Goal: Transaction & Acquisition: Purchase product/service

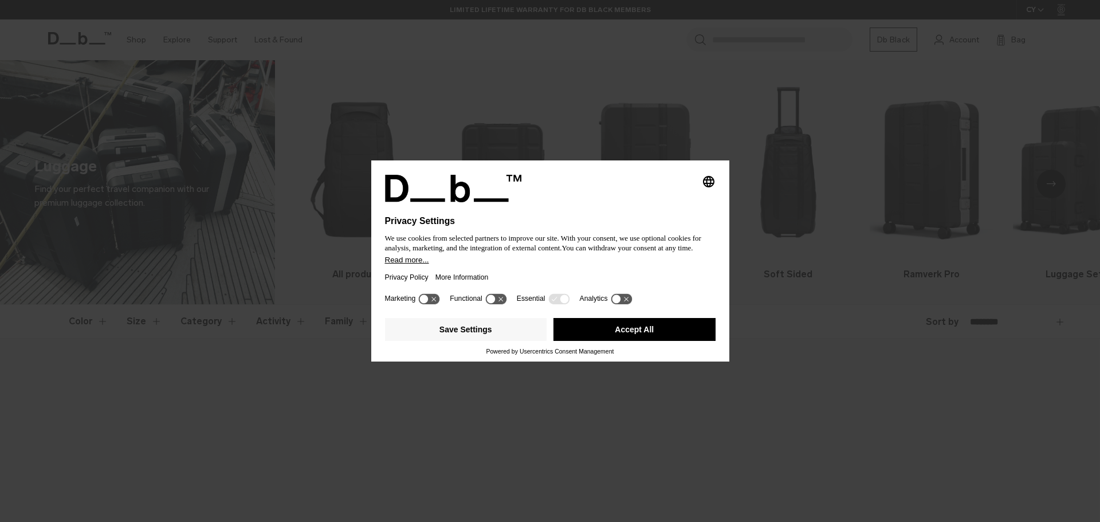
click at [618, 330] on button "Accept All" at bounding box center [634, 329] width 162 height 23
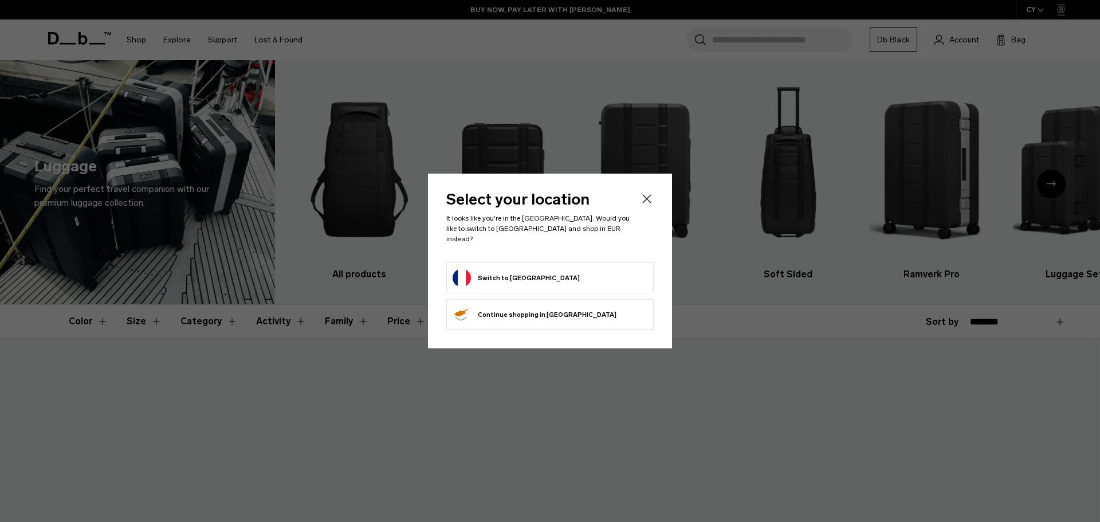
click at [504, 273] on button "Switch to France" at bounding box center [515, 278] width 127 height 18
click at [489, 269] on button "Switch to France" at bounding box center [515, 278] width 127 height 18
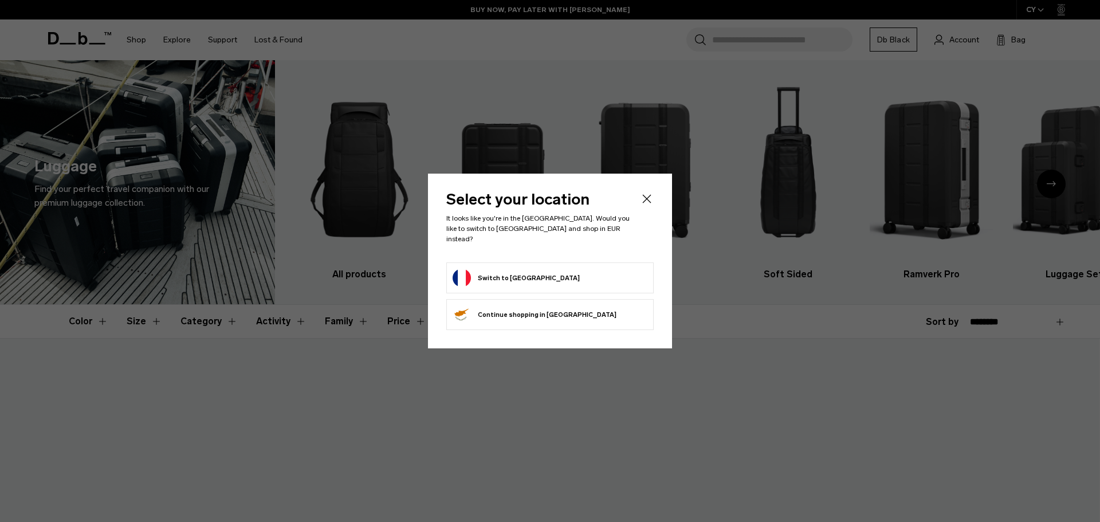
click at [489, 269] on button "Switch to France" at bounding box center [515, 278] width 127 height 18
click at [507, 313] on button "Continue browsing Cyprus store Continue shopping in Cyprus" at bounding box center [534, 314] width 164 height 18
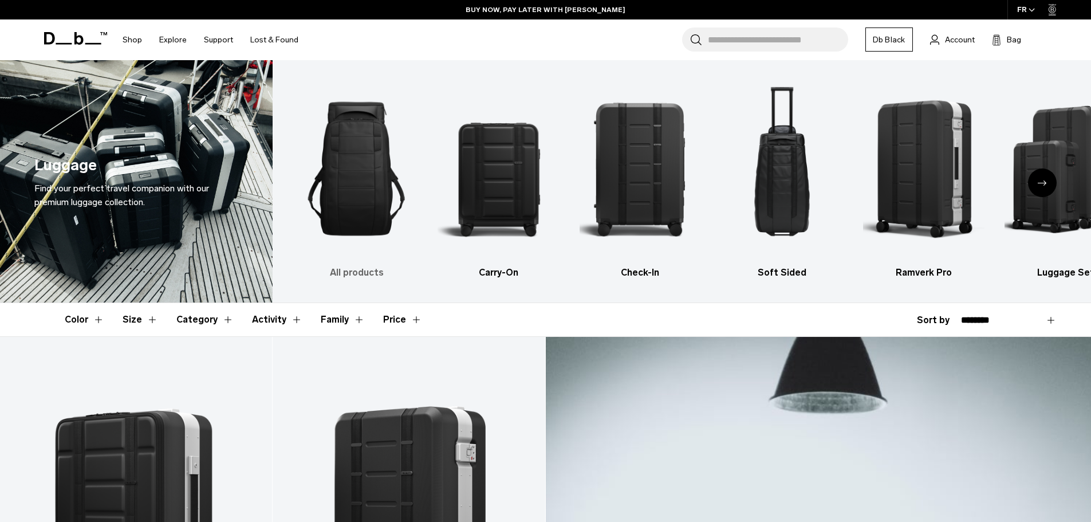
click at [353, 149] on img "1 / 6" at bounding box center [357, 168] width 122 height 183
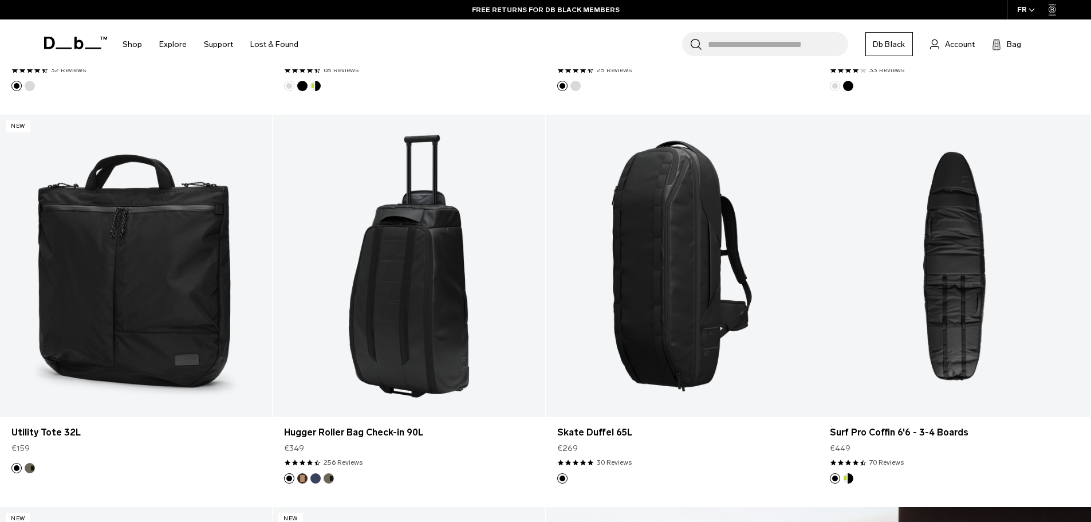
scroll to position [1008, 0]
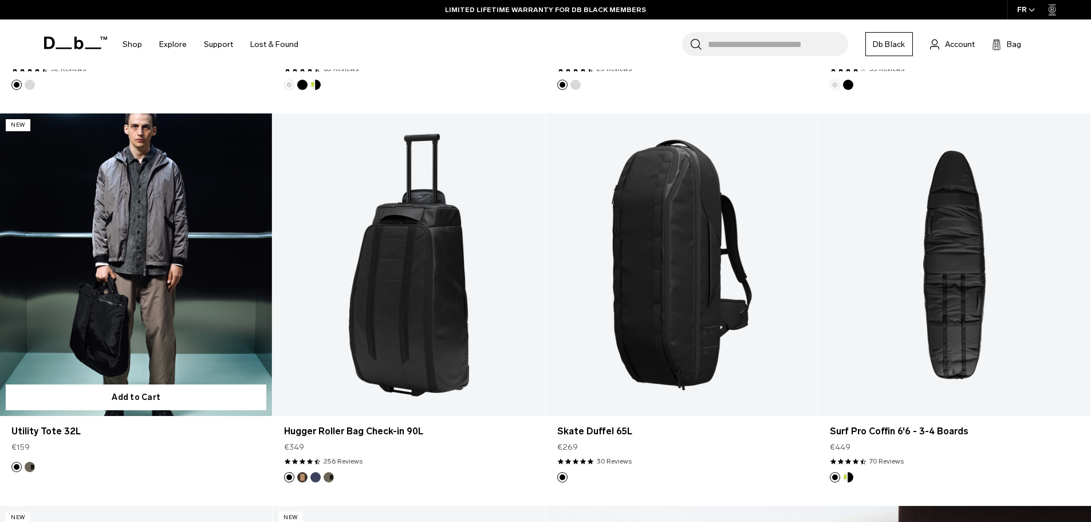
click at [138, 270] on link "Utility Tote 32L" at bounding box center [136, 264] width 272 height 302
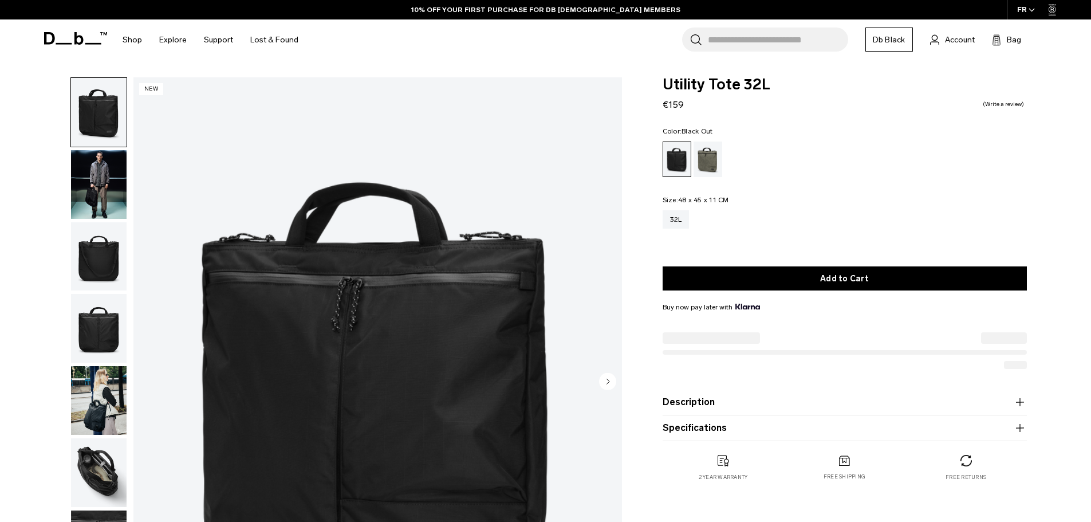
click at [605, 382] on circle "Next slide" at bounding box center [607, 380] width 17 height 17
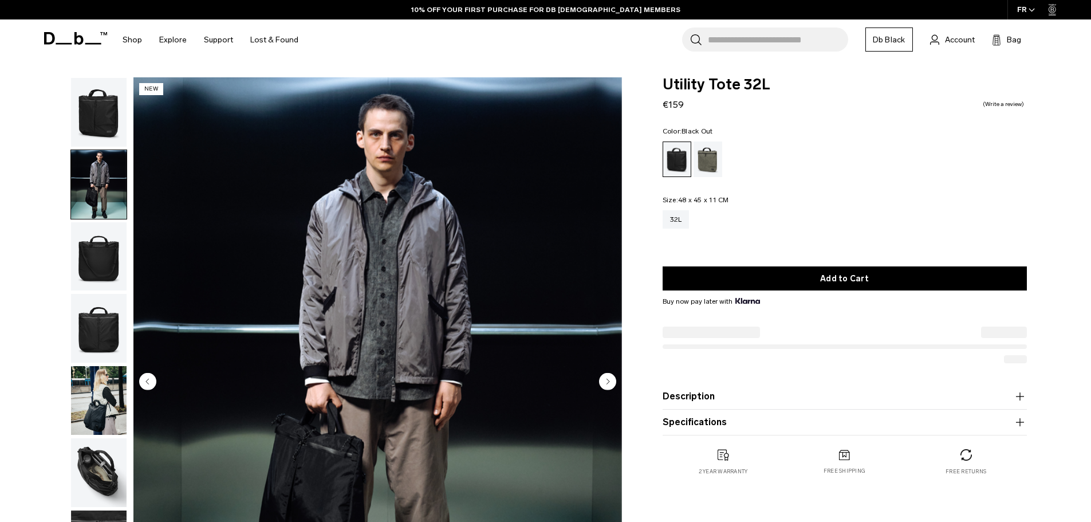
click at [605, 382] on circle "Next slide" at bounding box center [607, 380] width 17 height 17
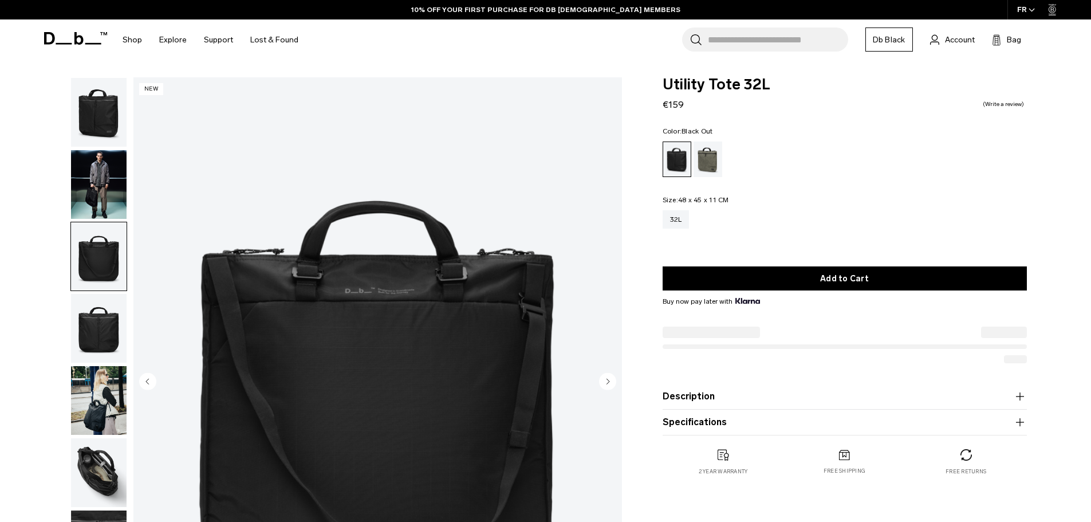
click at [605, 382] on circle "Next slide" at bounding box center [607, 380] width 17 height 17
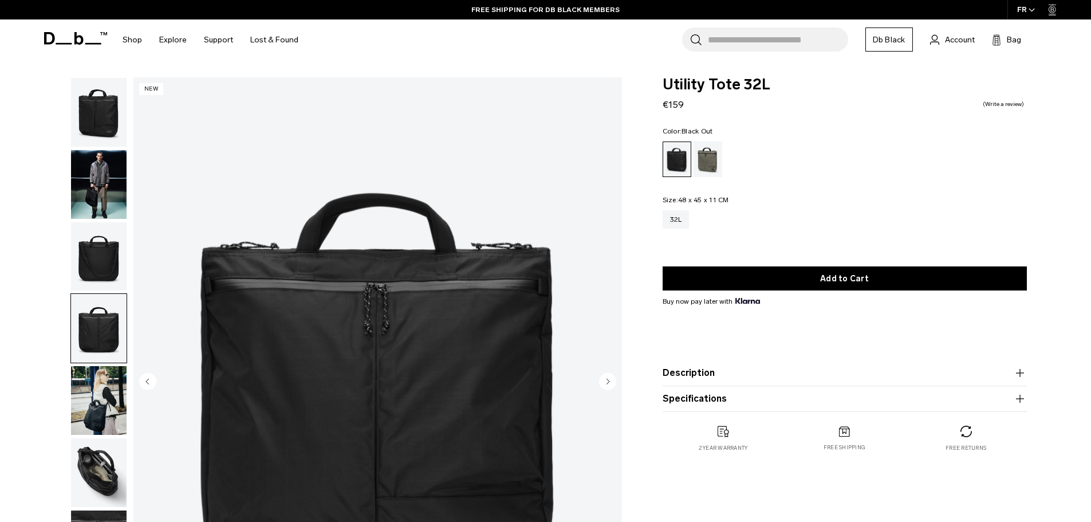
click at [605, 382] on circle "Next slide" at bounding box center [607, 380] width 17 height 17
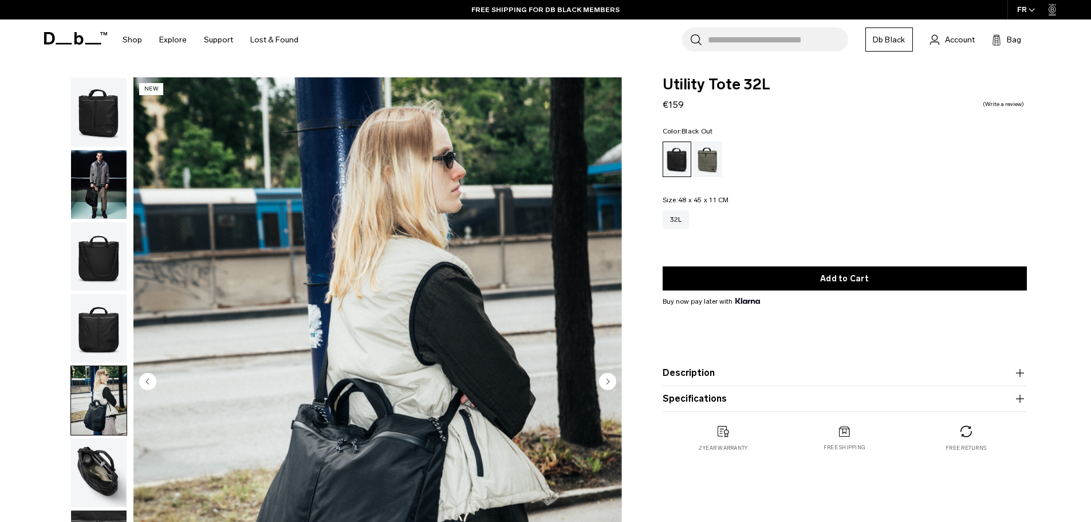
click at [605, 382] on circle "Next slide" at bounding box center [607, 380] width 17 height 17
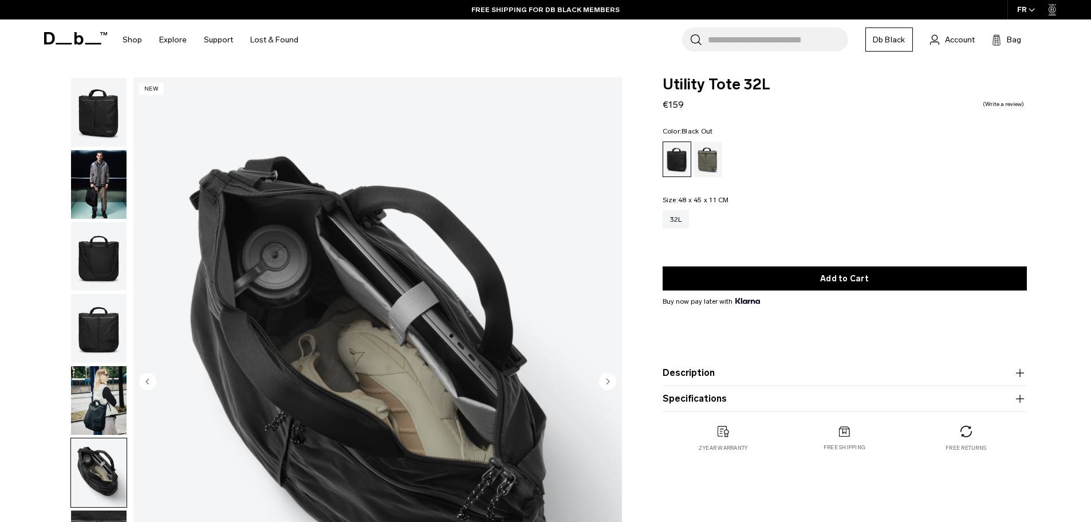
click at [605, 382] on circle "Next slide" at bounding box center [607, 380] width 17 height 17
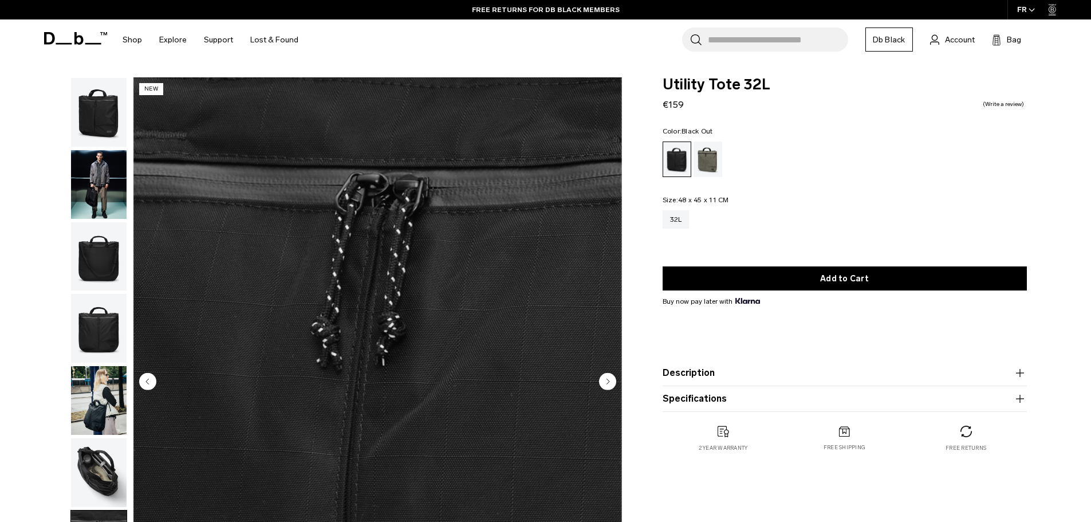
click at [605, 382] on circle "Next slide" at bounding box center [607, 380] width 17 height 17
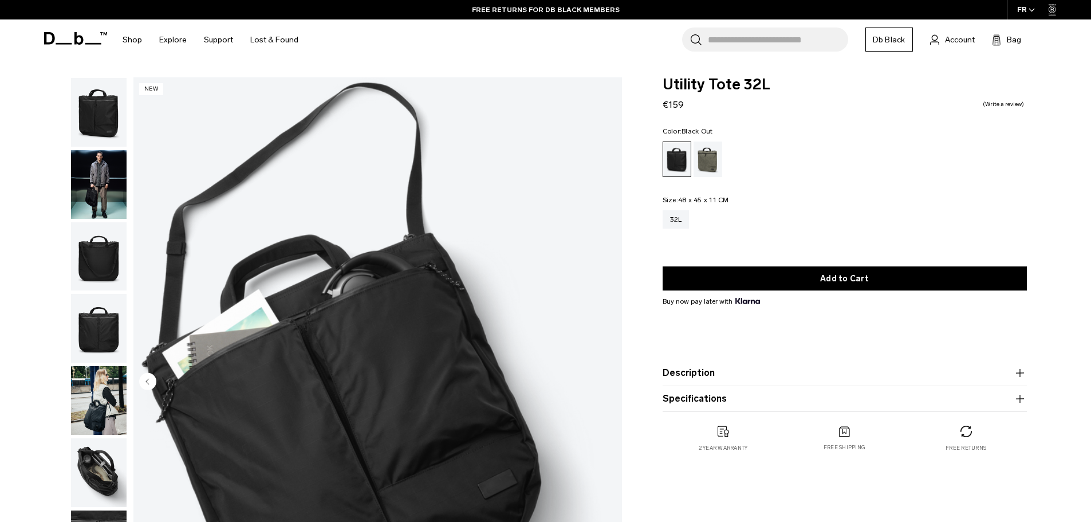
click at [605, 382] on img "8 / 8" at bounding box center [377, 382] width 489 height 610
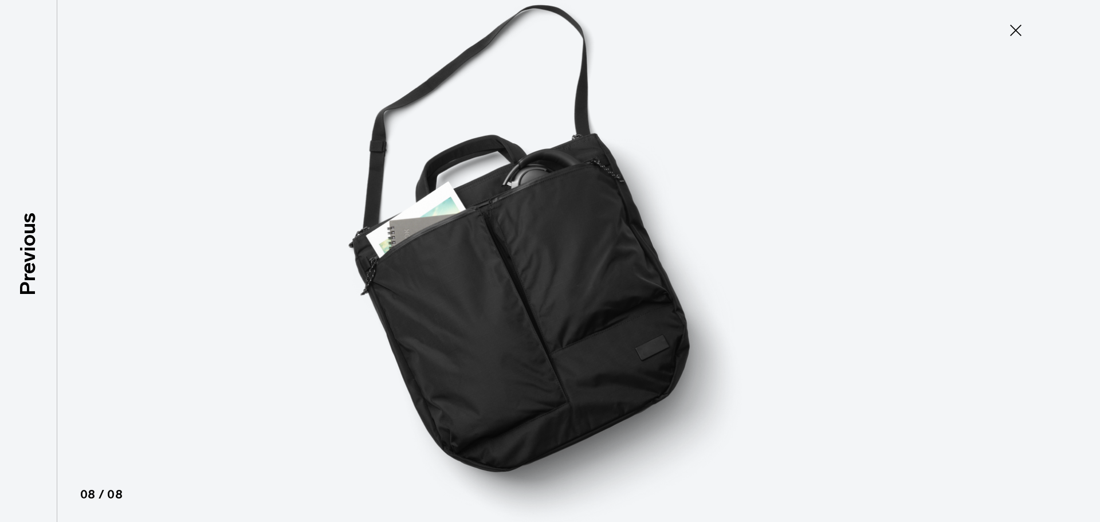
click at [605, 382] on img at bounding box center [549, 261] width 515 height 522
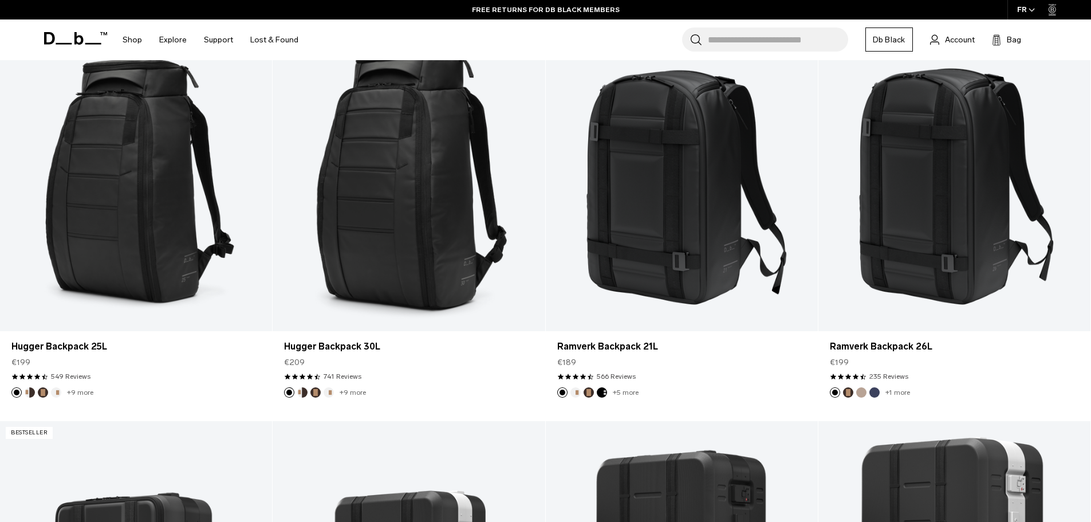
scroll to position [274, 0]
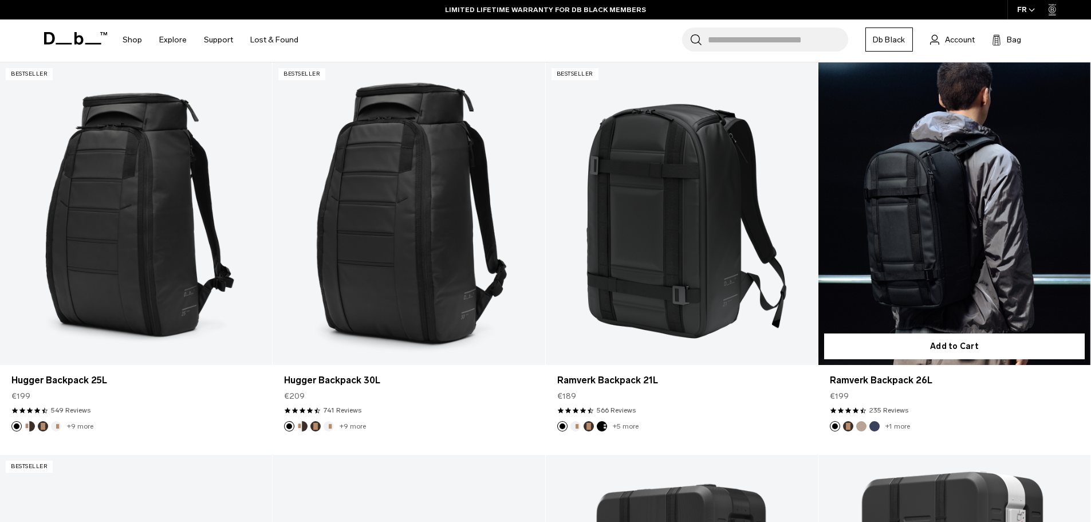
click at [952, 255] on link "Ramverk Backpack 26L" at bounding box center [954, 213] width 272 height 302
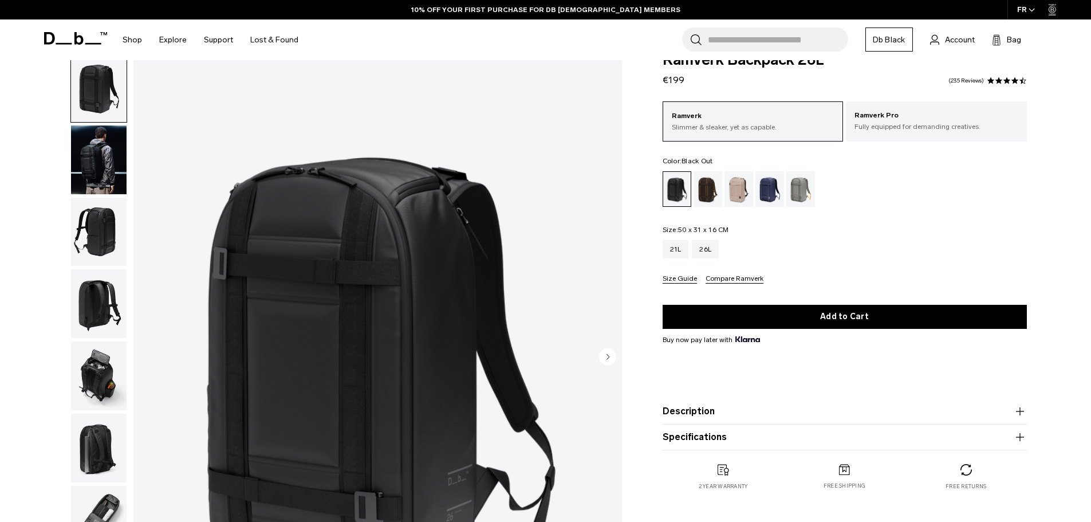
scroll to position [46, 0]
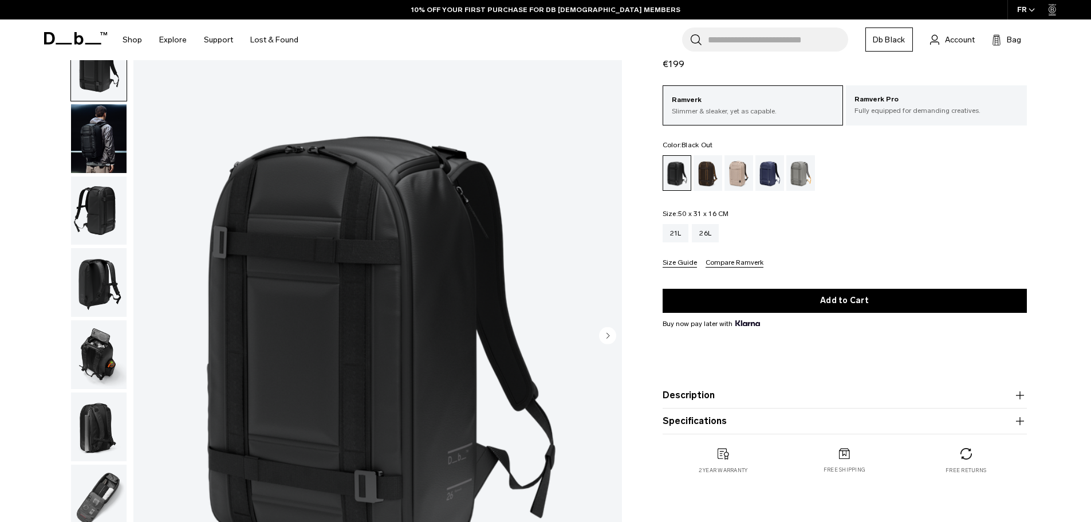
click at [606, 335] on circle "Next slide" at bounding box center [607, 334] width 17 height 17
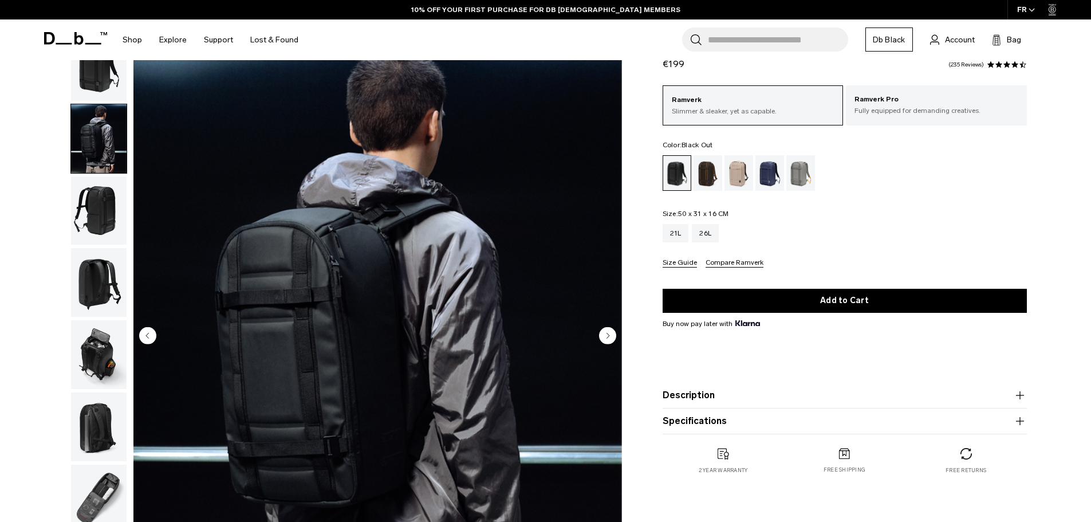
click at [606, 335] on circle "Next slide" at bounding box center [607, 334] width 17 height 17
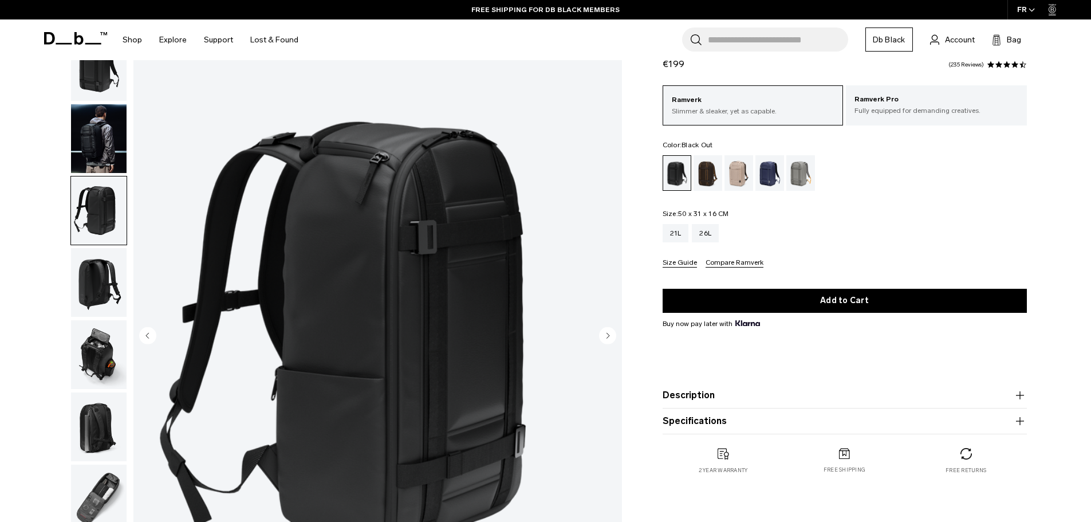
click at [606, 335] on circle "Next slide" at bounding box center [607, 334] width 17 height 17
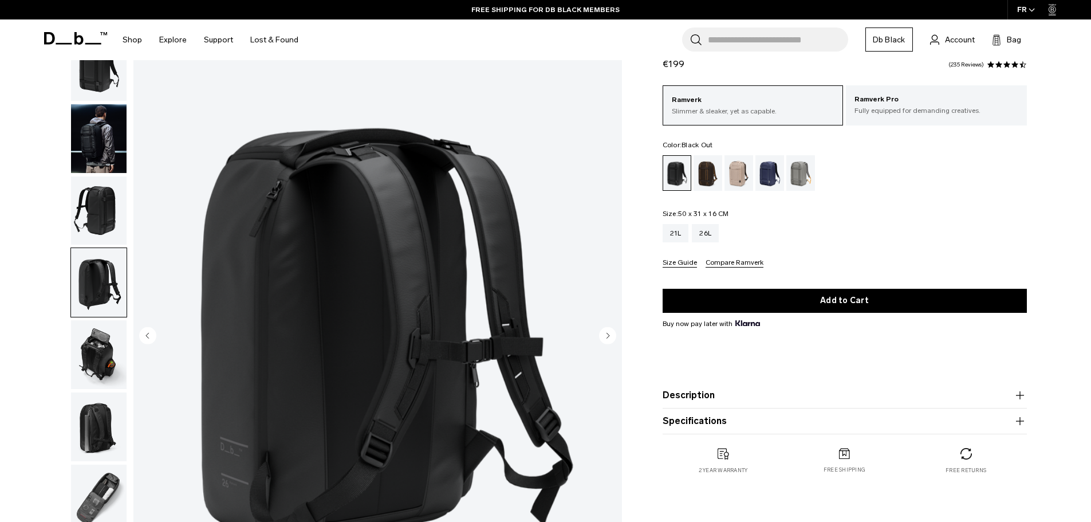
click at [606, 335] on circle "Next slide" at bounding box center [607, 334] width 17 height 17
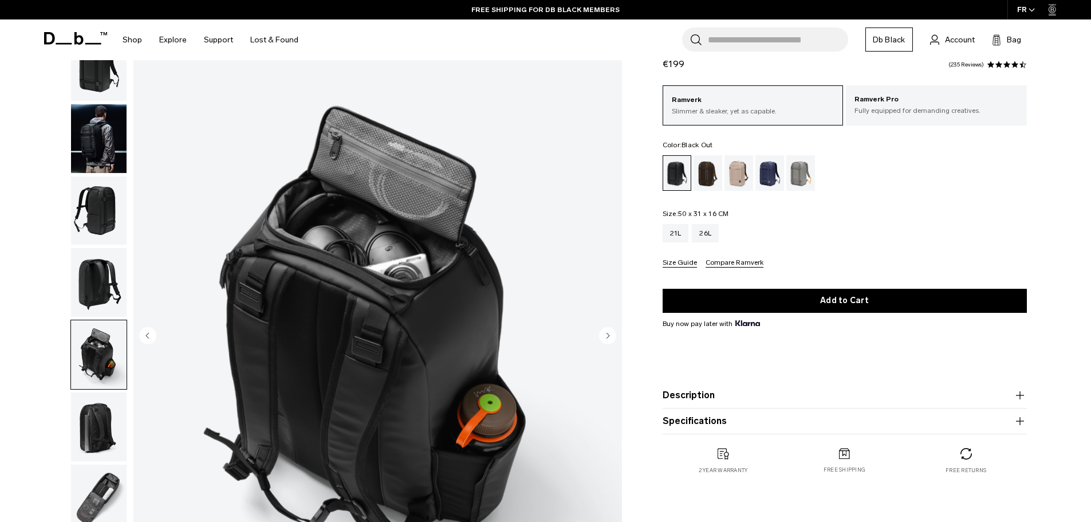
click at [606, 335] on circle "Next slide" at bounding box center [607, 334] width 17 height 17
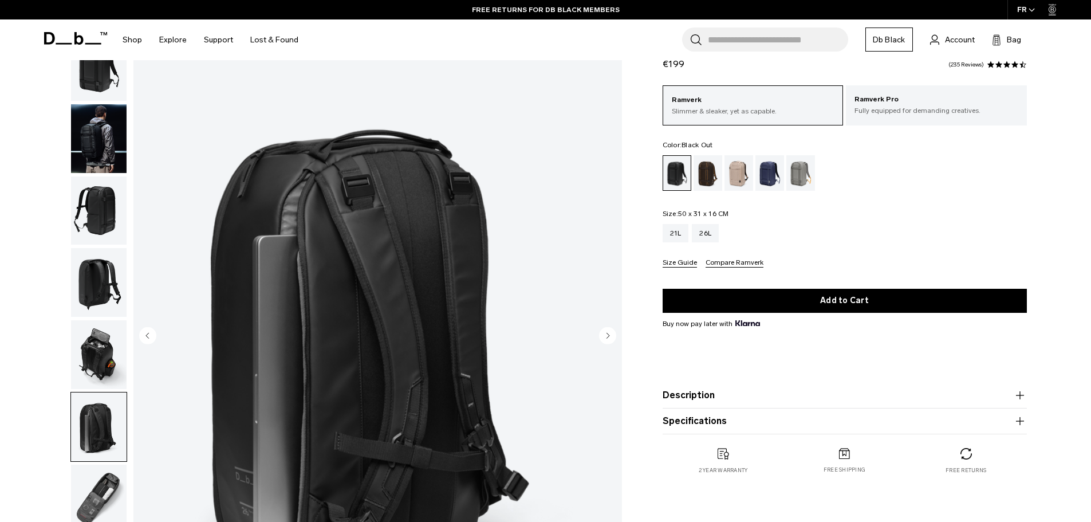
click at [606, 335] on circle "Next slide" at bounding box center [607, 334] width 17 height 17
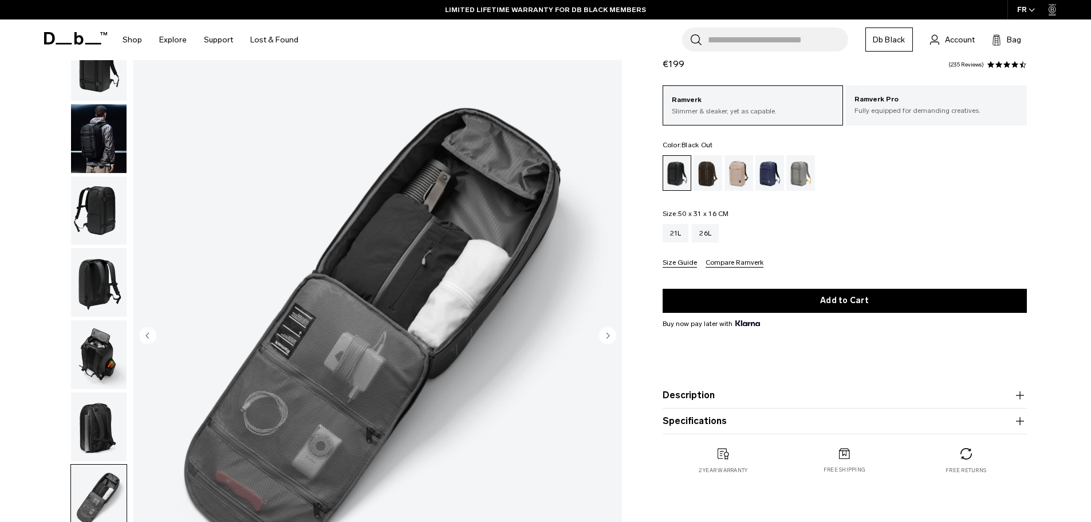
click at [606, 335] on circle "Next slide" at bounding box center [607, 334] width 17 height 17
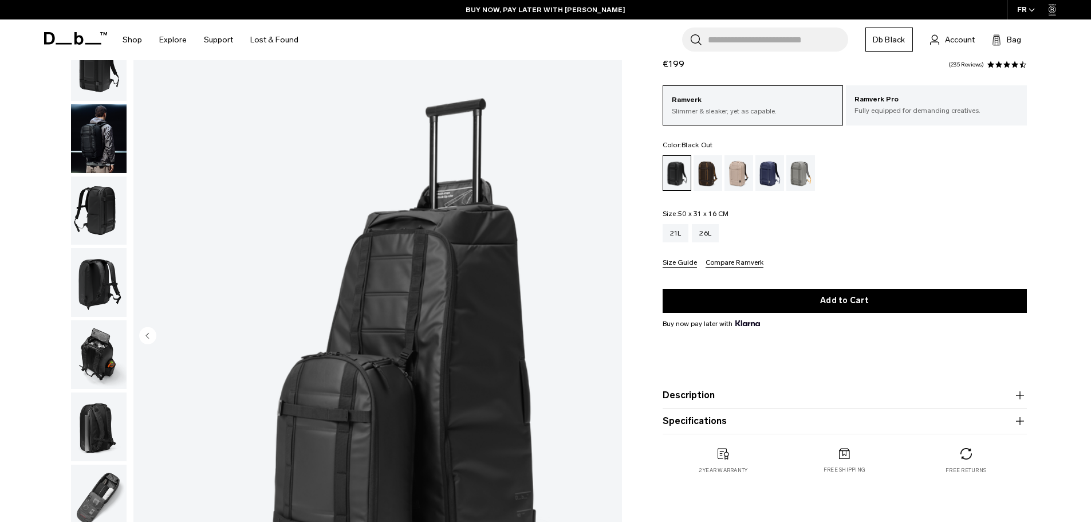
click at [606, 335] on img "8 / 8" at bounding box center [377, 336] width 489 height 610
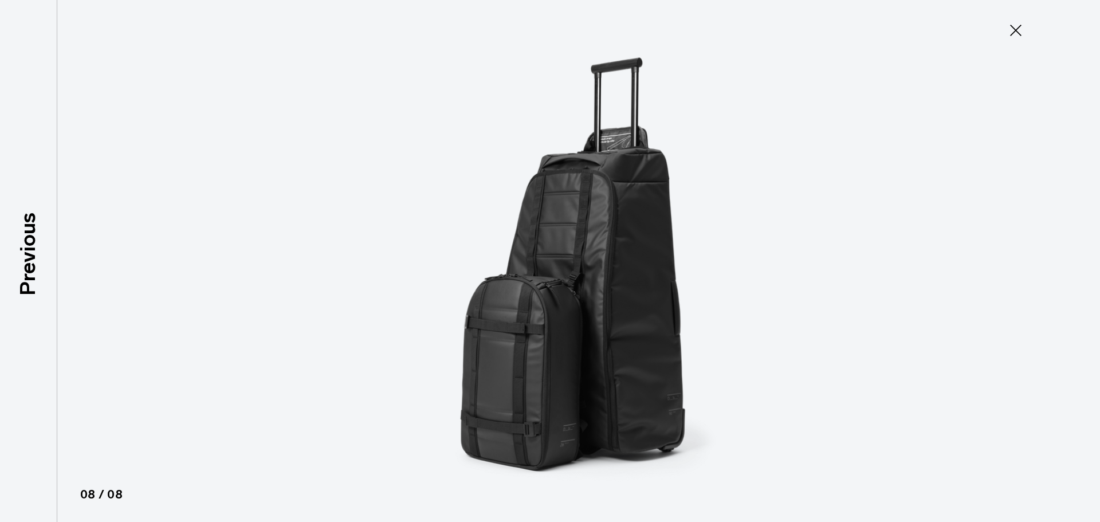
click at [606, 335] on img at bounding box center [549, 261] width 515 height 522
click at [1015, 27] on icon at bounding box center [1015, 30] width 18 height 18
